Goal: Find specific page/section: Find specific page/section

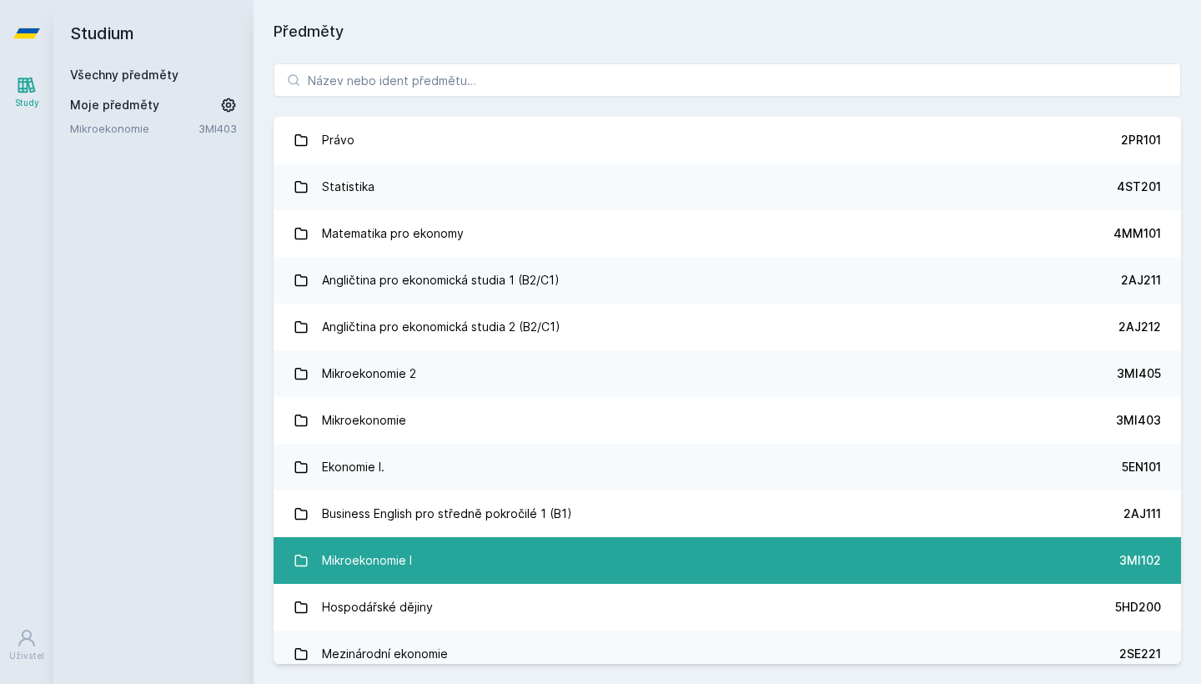
click at [352, 551] on div "Mikroekonomie I" at bounding box center [367, 560] width 90 height 33
click at [355, 559] on div "Mikroekonomie I" at bounding box center [367, 560] width 90 height 33
click at [354, 556] on div "Mikroekonomie I" at bounding box center [367, 560] width 90 height 33
click at [365, 559] on div "Mikroekonomie I" at bounding box center [367, 560] width 90 height 33
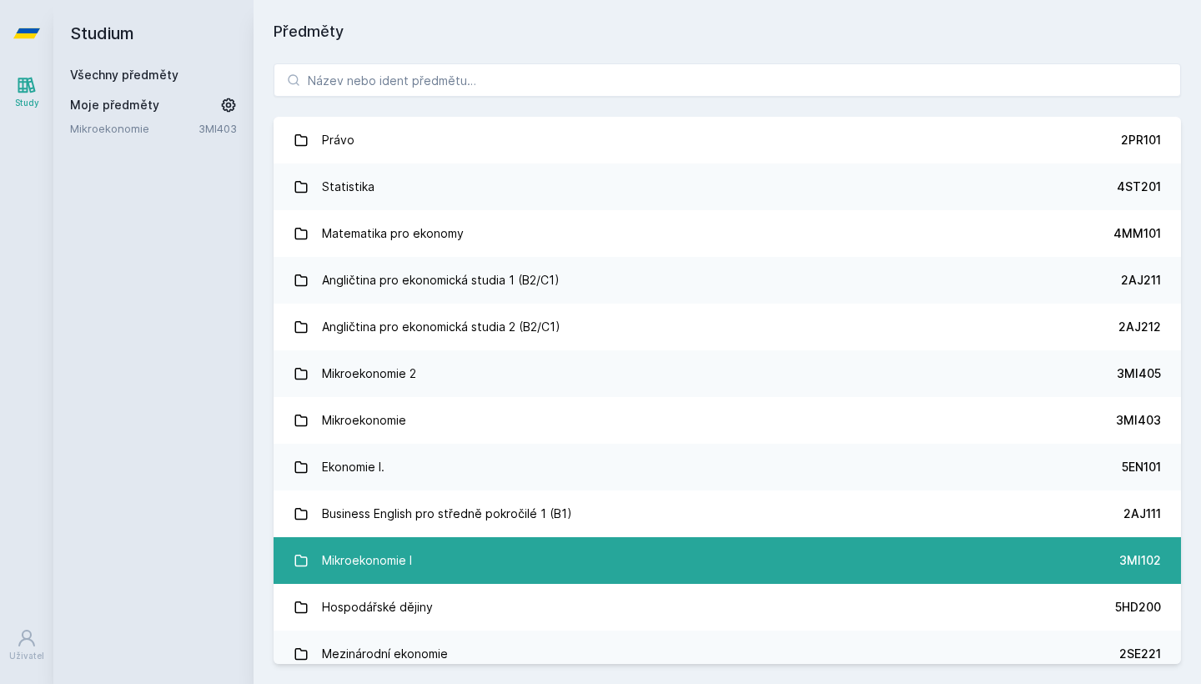
click at [365, 559] on div "Mikroekonomie I" at bounding box center [367, 560] width 90 height 33
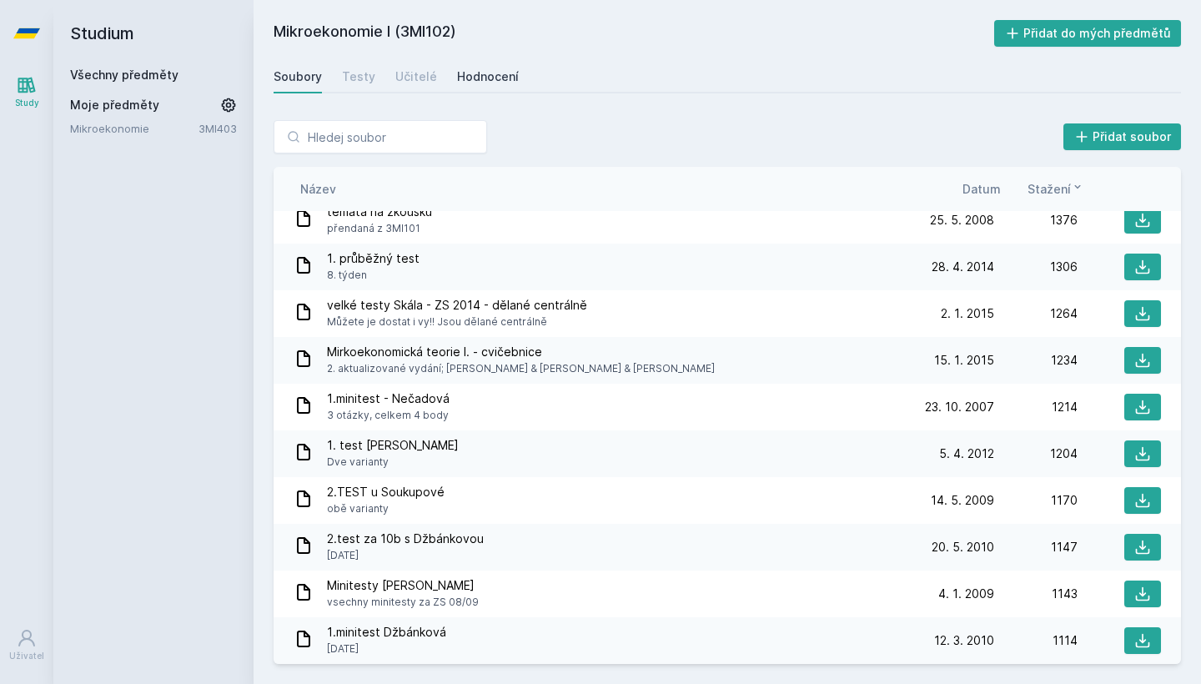
scroll to position [607, 0]
